Goal: Entertainment & Leisure: Consume media (video, audio)

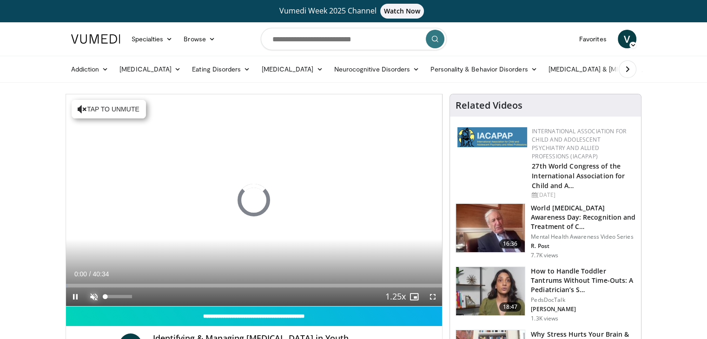
click at [87, 295] on span "Video Player" at bounding box center [94, 297] width 19 height 19
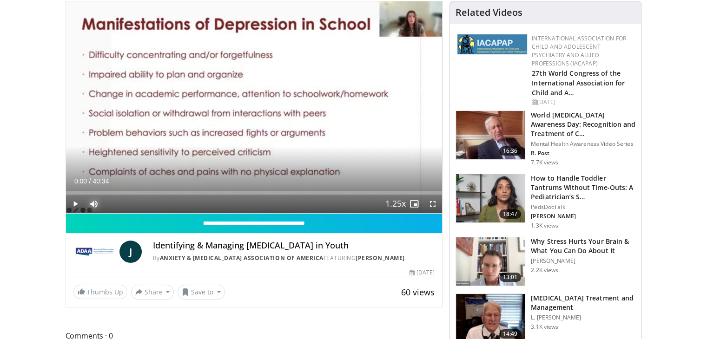
scroll to position [46, 0]
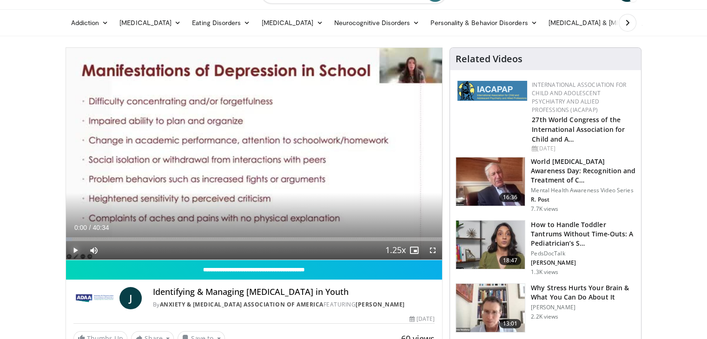
click at [72, 251] on span "Video Player" at bounding box center [75, 250] width 19 height 19
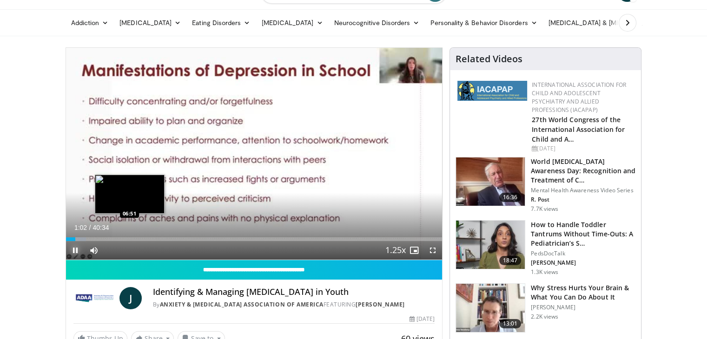
click at [129, 237] on div "Loaded : 5.33% 01:02 06:51" at bounding box center [254, 239] width 376 height 4
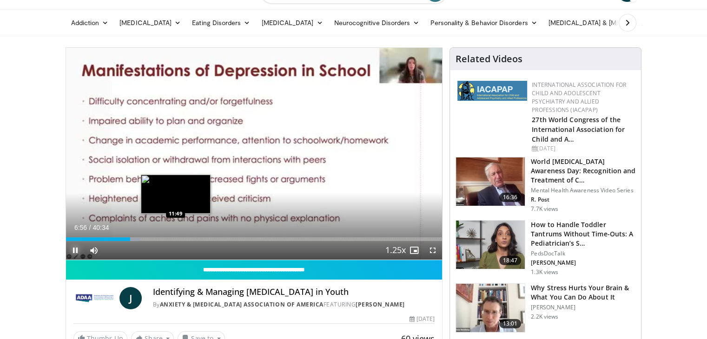
click at [175, 238] on div "Loaded : 19.69% 06:56 11:49" at bounding box center [254, 239] width 376 height 4
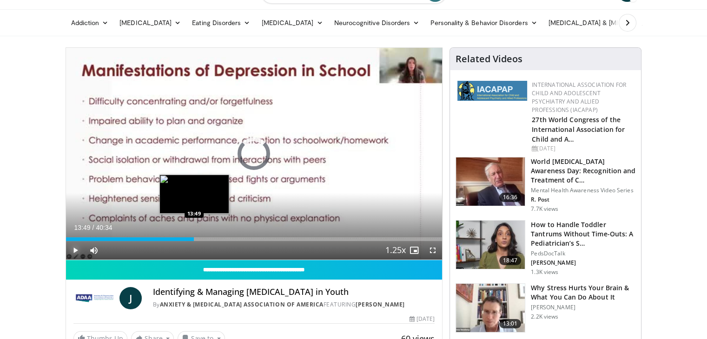
click at [193, 236] on div "Loaded : 31.99% 13:49 13:49" at bounding box center [254, 236] width 376 height 9
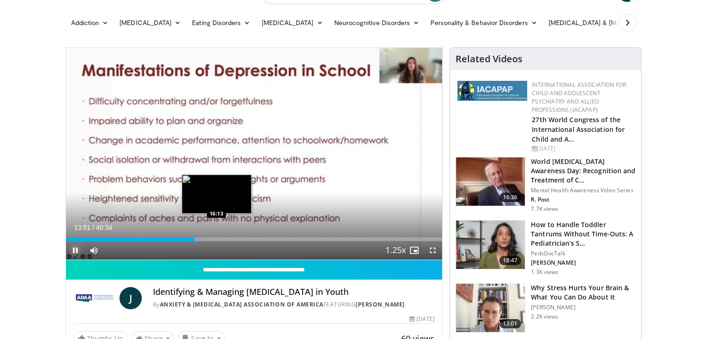
click at [216, 238] on div "Loaded : 36.92% 13:51 16:13" at bounding box center [254, 239] width 376 height 4
click at [232, 238] on div "Loaded : 42.73% 16:20 17:58" at bounding box center [254, 239] width 376 height 4
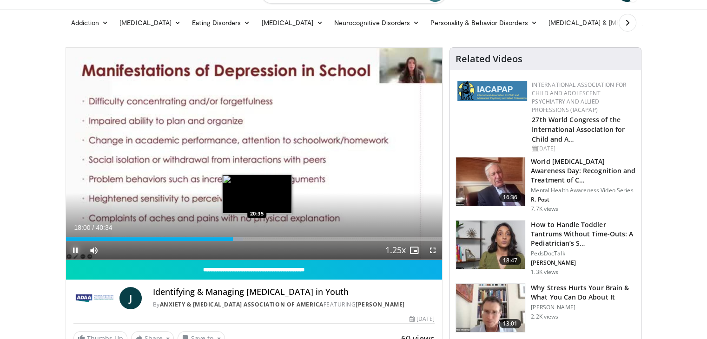
click at [257, 238] on div "Loaded : 47.17% 18:00 20:35" at bounding box center [254, 239] width 376 height 4
click at [275, 239] on div "Loaded : 53.73% 20:40 22:29" at bounding box center [254, 239] width 376 height 4
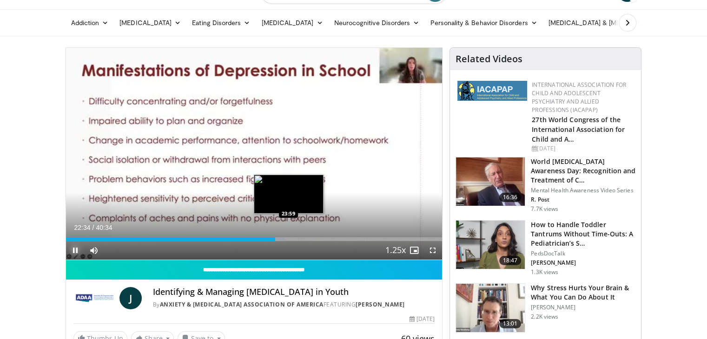
click at [288, 239] on div "Loaded : 58.25% 22:34 23:59" at bounding box center [254, 239] width 376 height 4
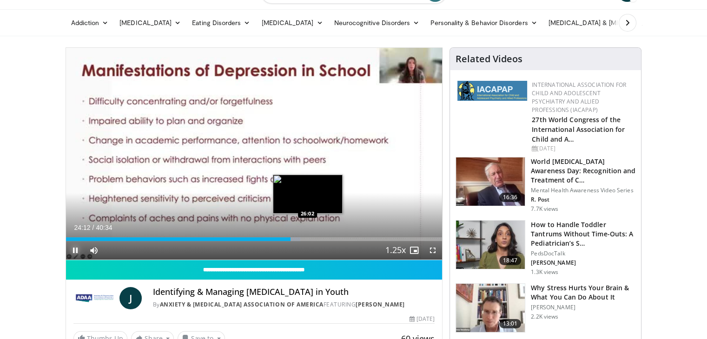
click at [307, 238] on div "Loaded : 62.35% 24:12 26:02" at bounding box center [254, 239] width 376 height 4
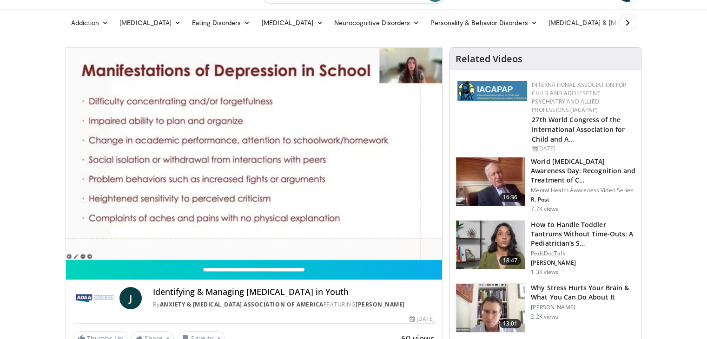
click at [321, 237] on video-js "**********" at bounding box center [254, 154] width 376 height 212
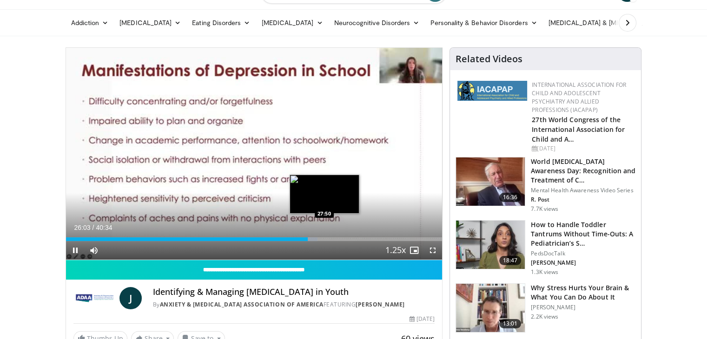
click at [323, 240] on div "Loaded : 66.86% 26:03 27:50" at bounding box center [254, 239] width 376 height 4
click at [336, 239] on div "Loaded : 71.37% 27:53 29:08" at bounding box center [254, 239] width 376 height 4
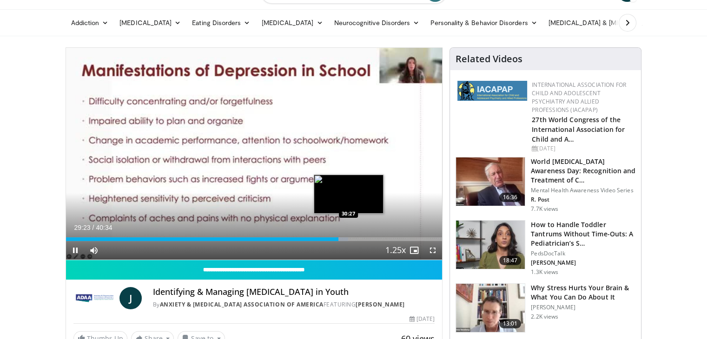
click at [348, 237] on div "Loaded : 75.06% 29:24 30:27" at bounding box center [254, 239] width 376 height 4
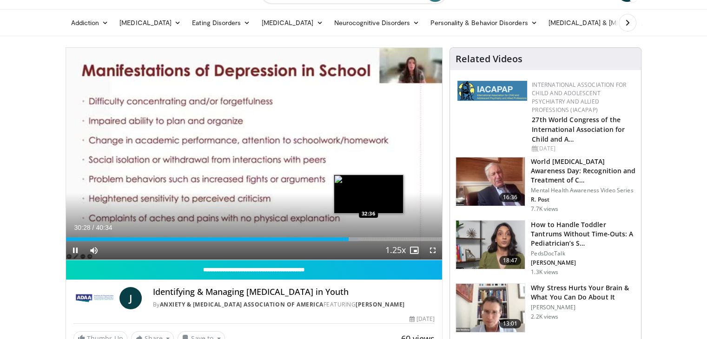
click at [368, 238] on div "Loaded : 77.65% 30:29 32:36" at bounding box center [254, 239] width 376 height 4
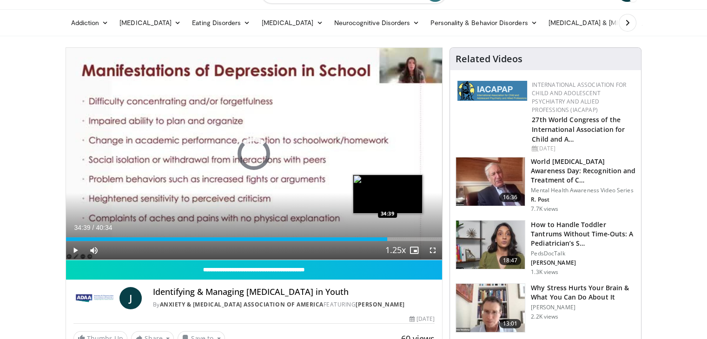
click at [387, 237] on div "Loaded : 82.99% 34:39 34:39" at bounding box center [254, 239] width 376 height 4
click at [393, 238] on div "Progress Bar" at bounding box center [392, 239] width 11 height 4
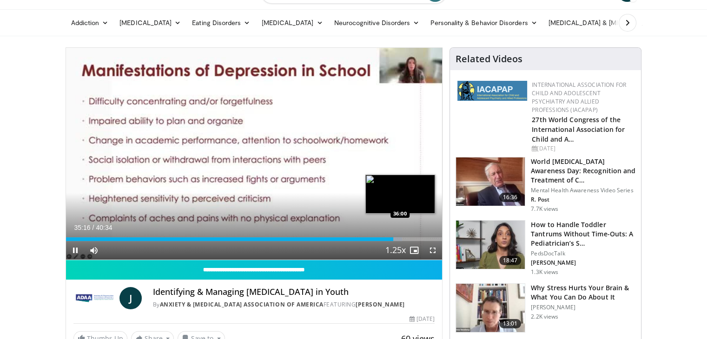
click at [400, 238] on div "Progress Bar" at bounding box center [394, 239] width 13 height 4
click at [411, 238] on div "Loaded : 90.24% 36:01 37:09" at bounding box center [254, 239] width 376 height 4
click at [417, 238] on div "Progress Bar" at bounding box center [416, 239] width 13 height 4
click at [421, 238] on div "Progress Bar" at bounding box center [419, 239] width 14 height 4
click at [428, 238] on div "Progress Bar" at bounding box center [422, 239] width 13 height 4
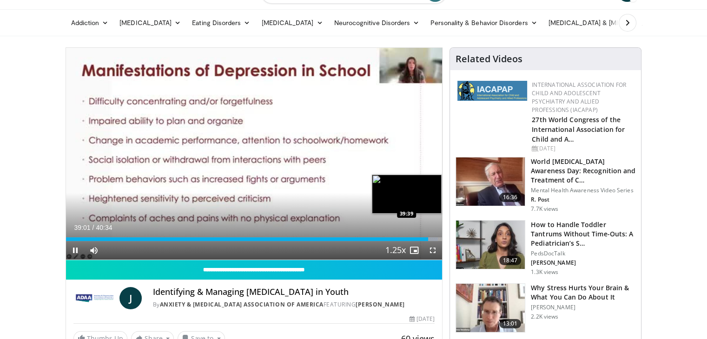
click at [434, 238] on div "Progress Bar" at bounding box center [430, 239] width 14 height 4
click at [437, 238] on div "Loaded : 99.27% 39:41 40:06" at bounding box center [254, 239] width 376 height 4
